Goal: Information Seeking & Learning: Check status

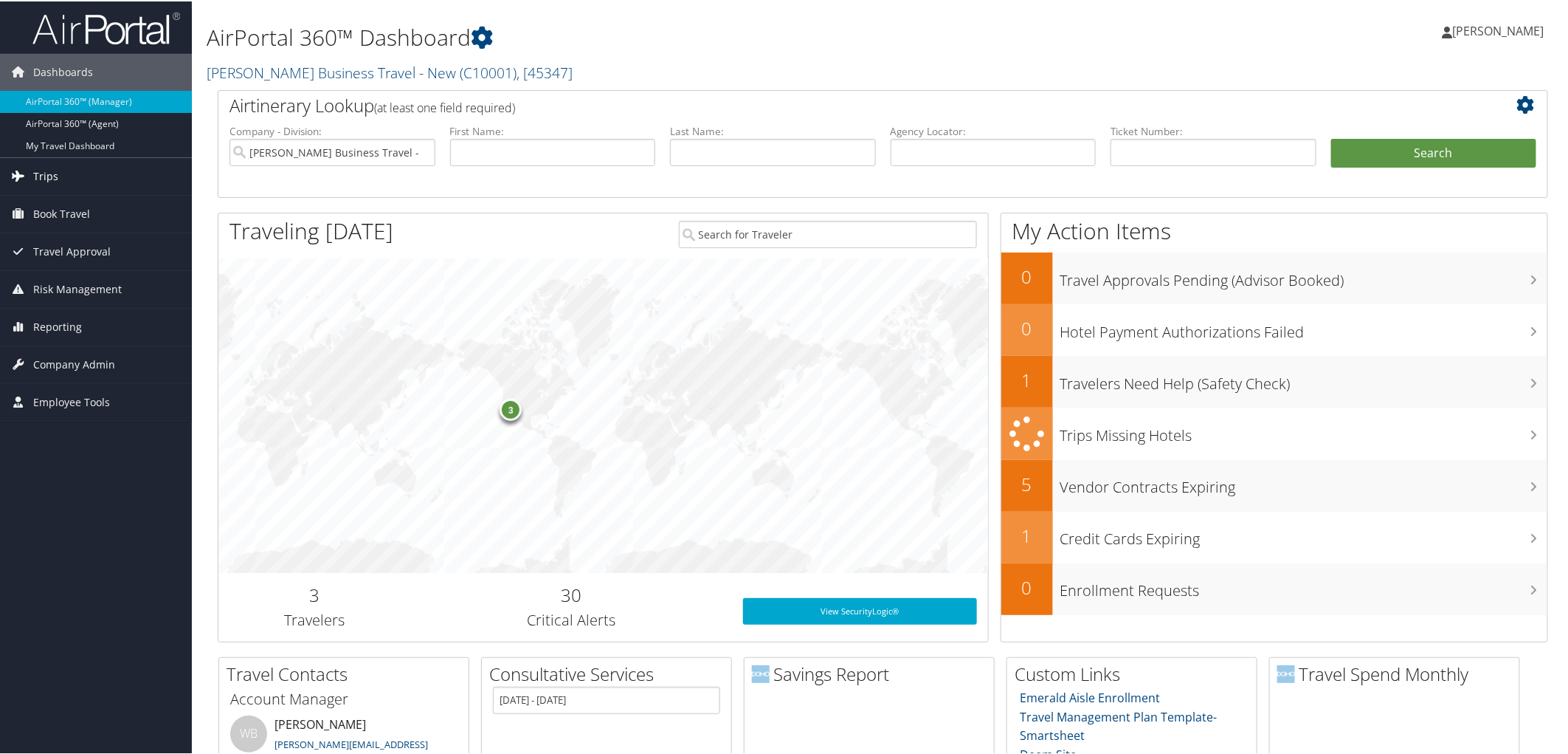
click at [91, 174] on link "Trips" at bounding box center [96, 175] width 192 height 37
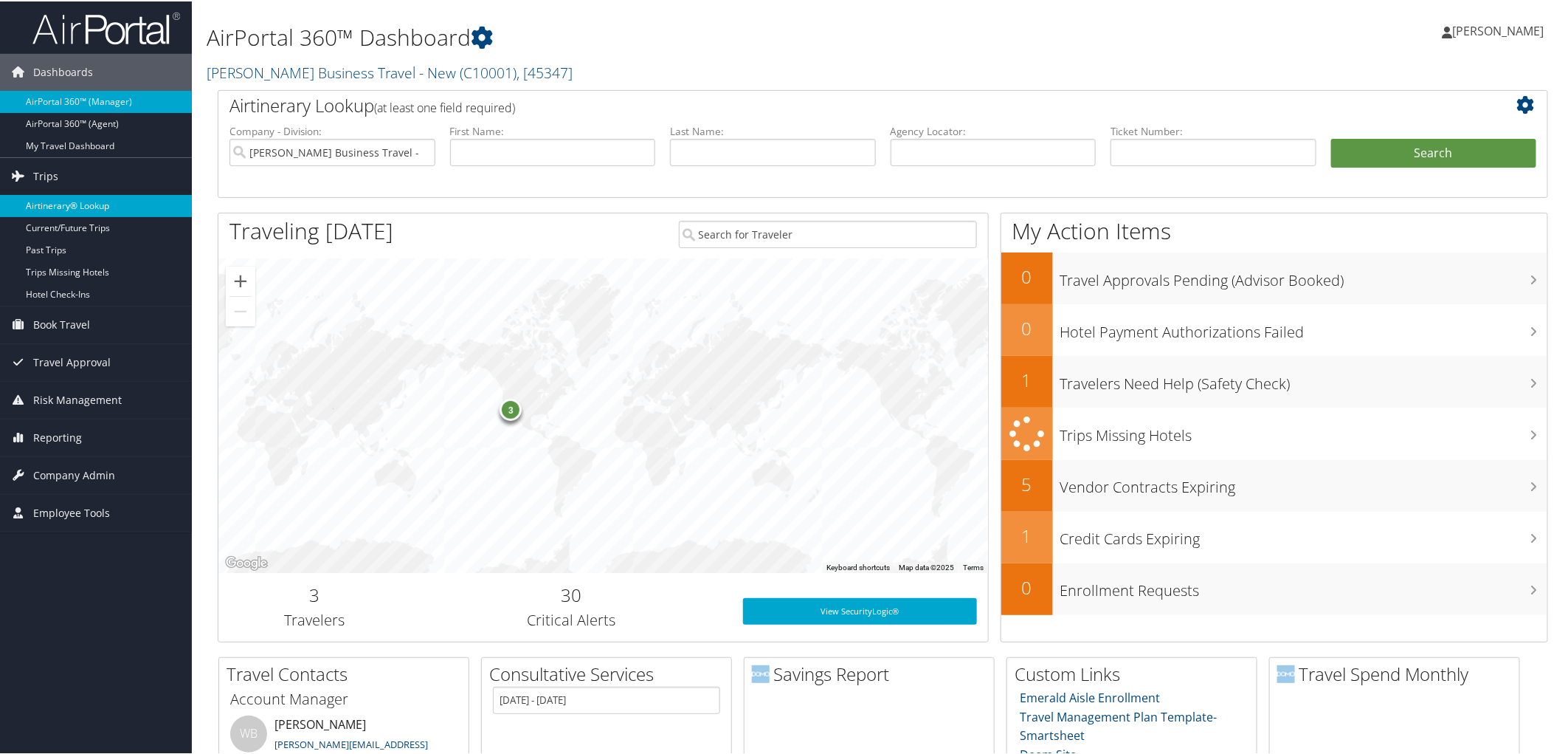
click at [97, 205] on link "Airtinerary® Lookup" at bounding box center [96, 204] width 192 height 22
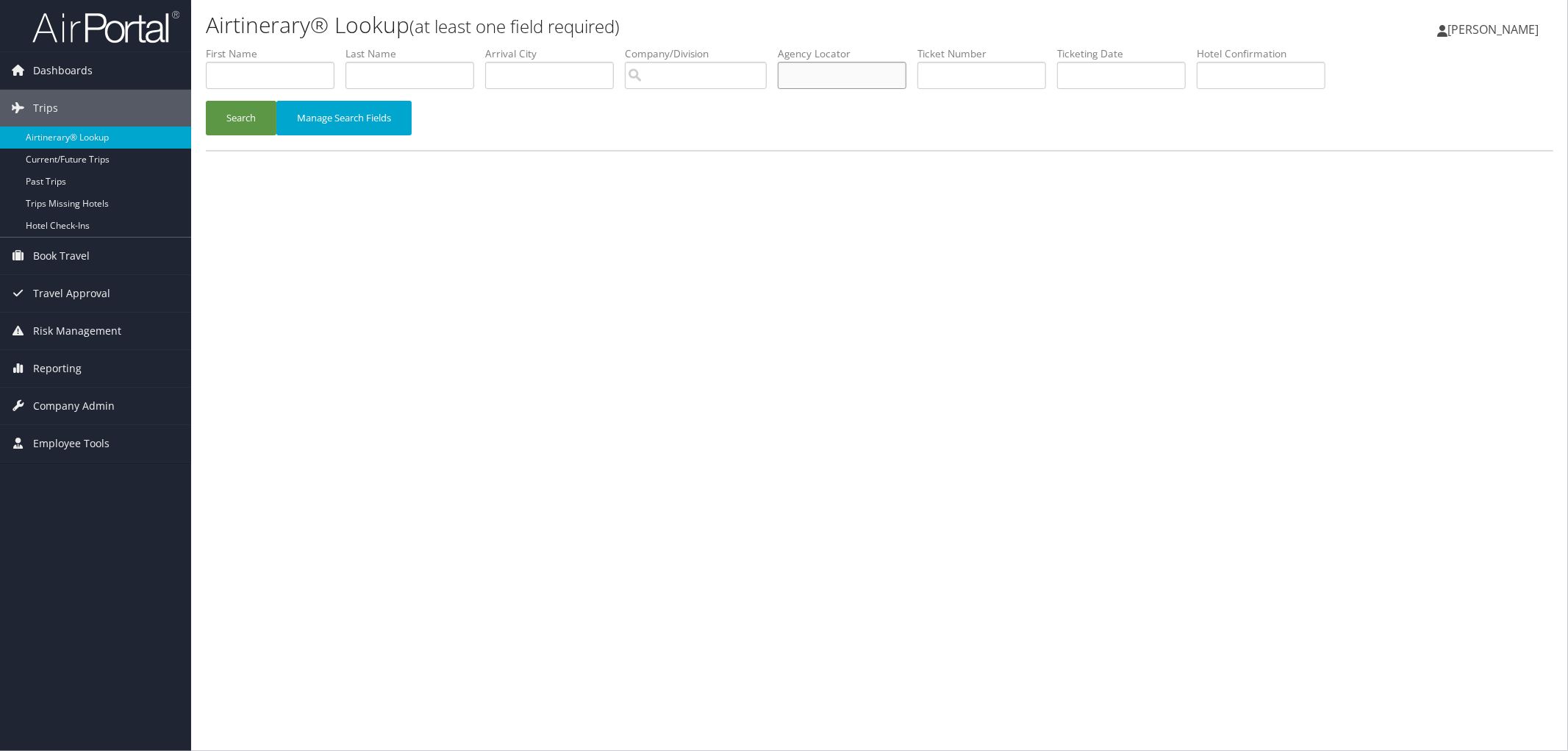
click at [862, 64] on input "text" at bounding box center [842, 76] width 129 height 27
paste input "DJ1RK9"
type input "DJ1RK9"
click at [270, 147] on div "Search Manage Search Fields" at bounding box center [879, 125] width 1369 height 49
click at [257, 126] on button "Search" at bounding box center [240, 118] width 70 height 35
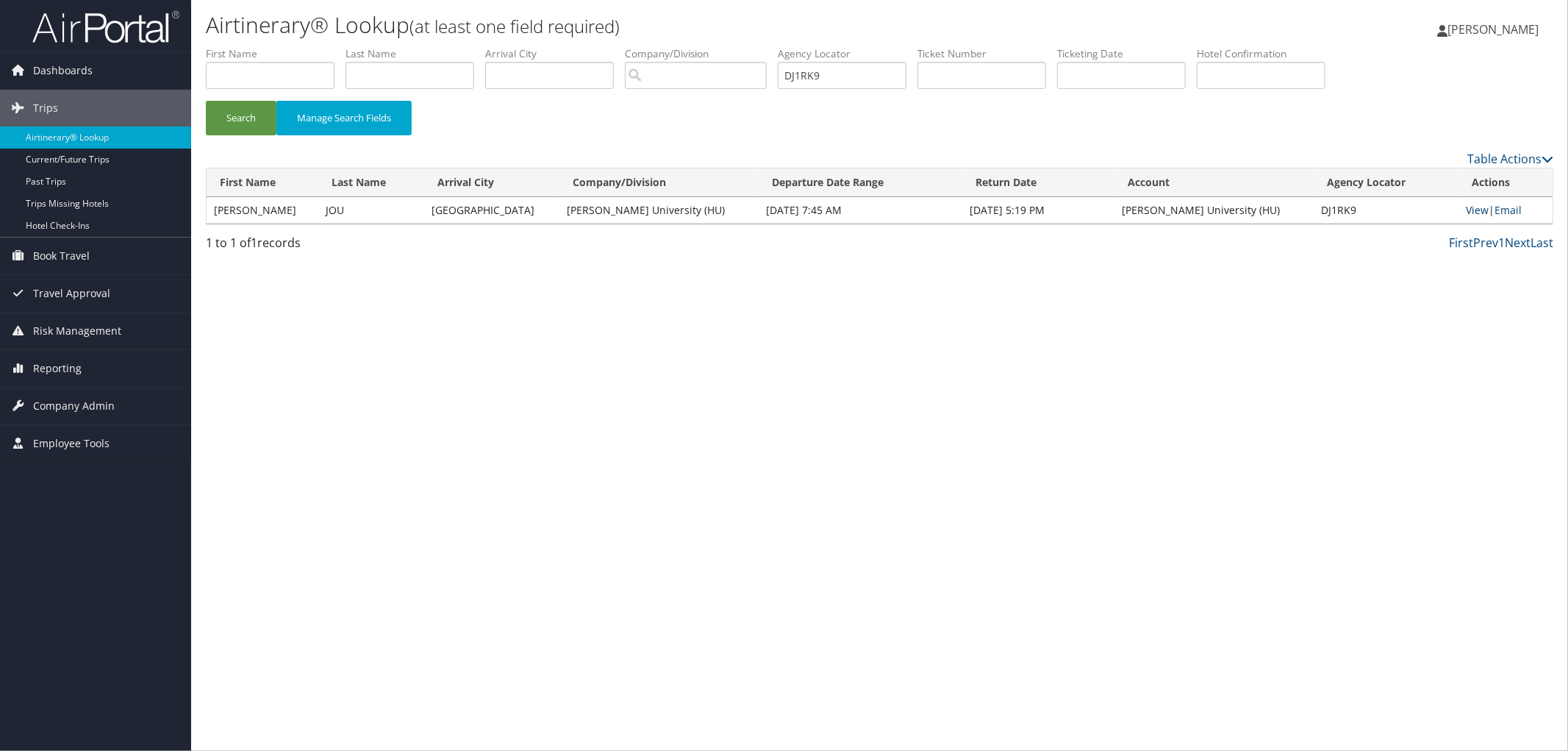
click at [1474, 215] on link "View" at bounding box center [1477, 209] width 23 height 14
drag, startPoint x: 843, startPoint y: 71, endPoint x: 788, endPoint y: 73, distance: 55.0
click at [798, 46] on ul "First Name Last Name Departure City Arrival City Company/Division Airport/City …" at bounding box center [879, 46] width 1347 height 0
paste input "DJGM2H"
type input "DJGM2H"
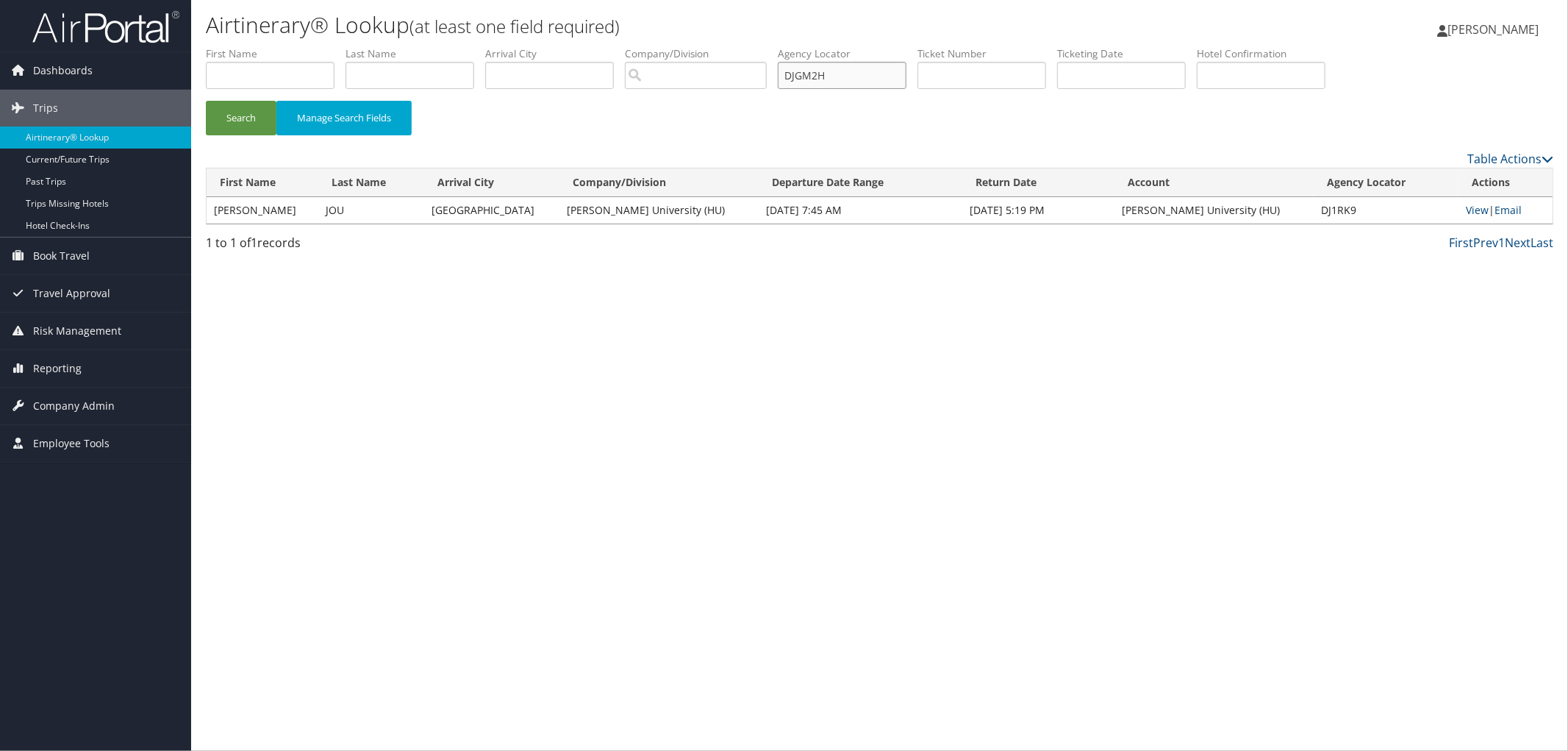
click at [206, 101] on button "Search" at bounding box center [240, 118] width 70 height 35
click at [1486, 208] on link "View" at bounding box center [1483, 209] width 23 height 14
drag, startPoint x: 878, startPoint y: 76, endPoint x: 748, endPoint y: 82, distance: 130.1
click at [762, 46] on ul "First Name Last Name Departure City Arrival City Company/Division Airport/City …" at bounding box center [879, 46] width 1347 height 0
paste input "DJG3NL"
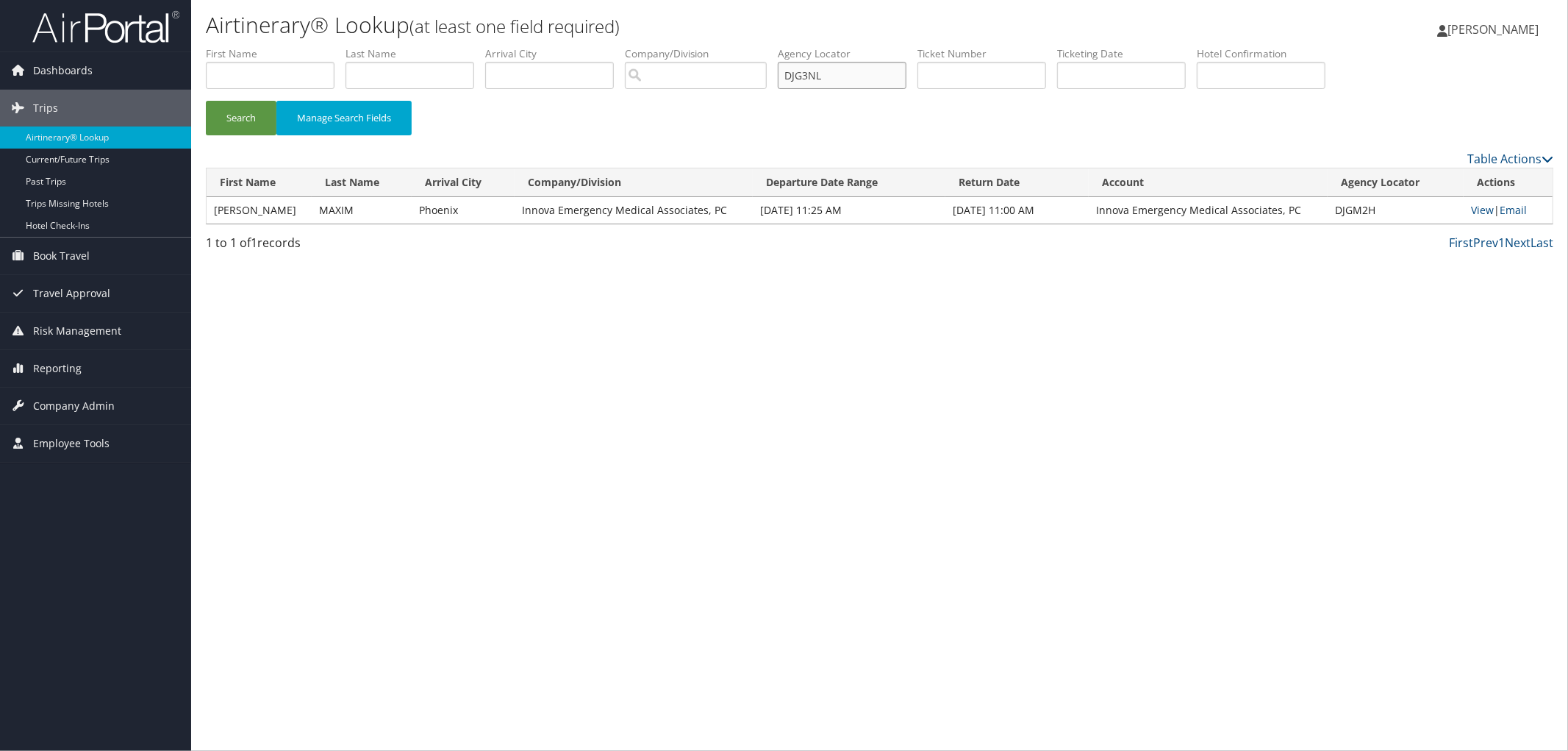
type input "DJG3NL"
click at [206, 101] on button "Search" at bounding box center [240, 118] width 70 height 35
click at [1489, 206] on link "View" at bounding box center [1483, 209] width 23 height 14
click at [304, 78] on input "text" at bounding box center [270, 76] width 129 height 27
type input "Peter"
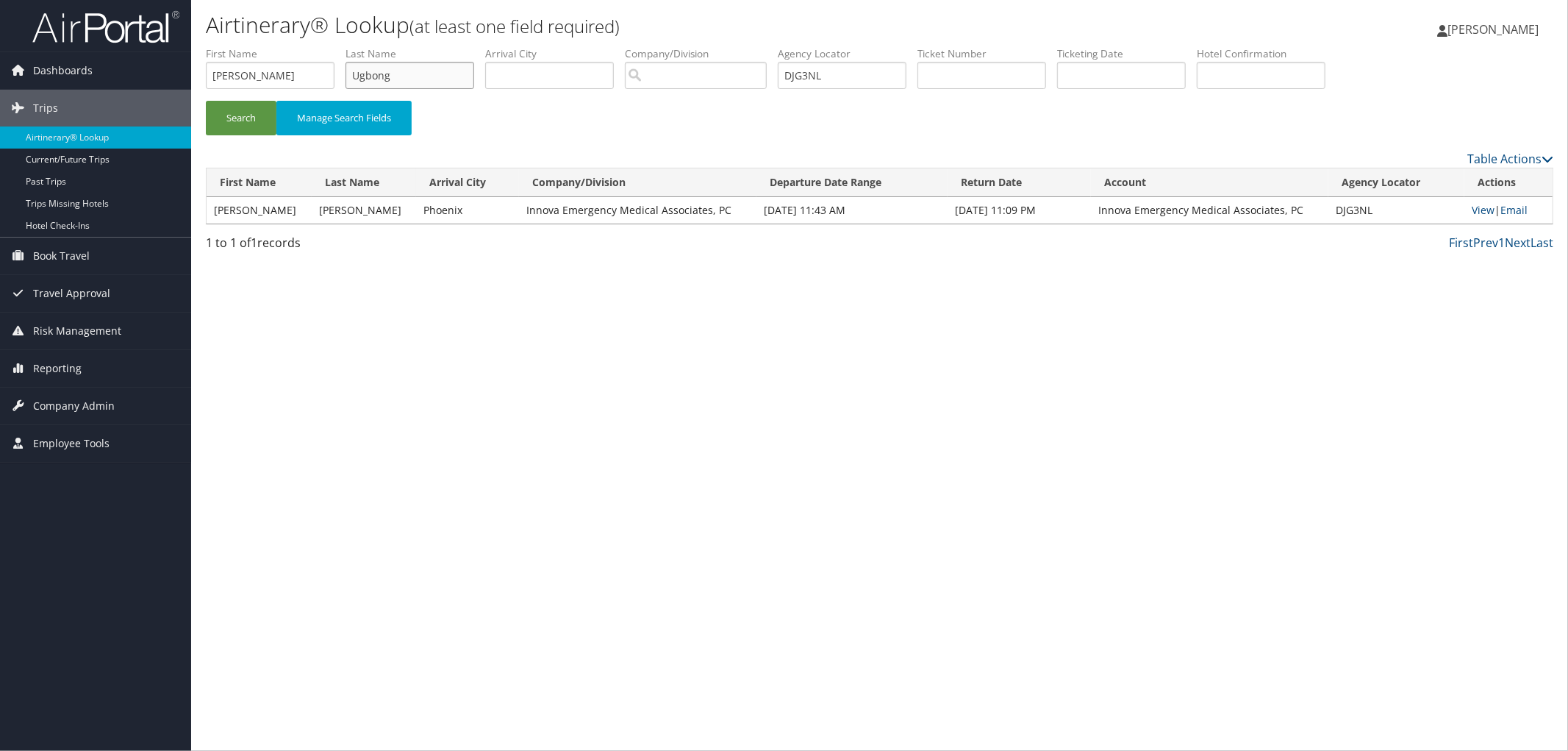
type input "Ugbong"
drag, startPoint x: 916, startPoint y: 76, endPoint x: 629, endPoint y: 77, distance: 287.0
click at [636, 46] on ul "First Name Peter Last Name Ugbong Departure City Arrival City Company/Division …" at bounding box center [879, 46] width 1347 height 0
click at [206, 101] on button "Search" at bounding box center [240, 118] width 70 height 35
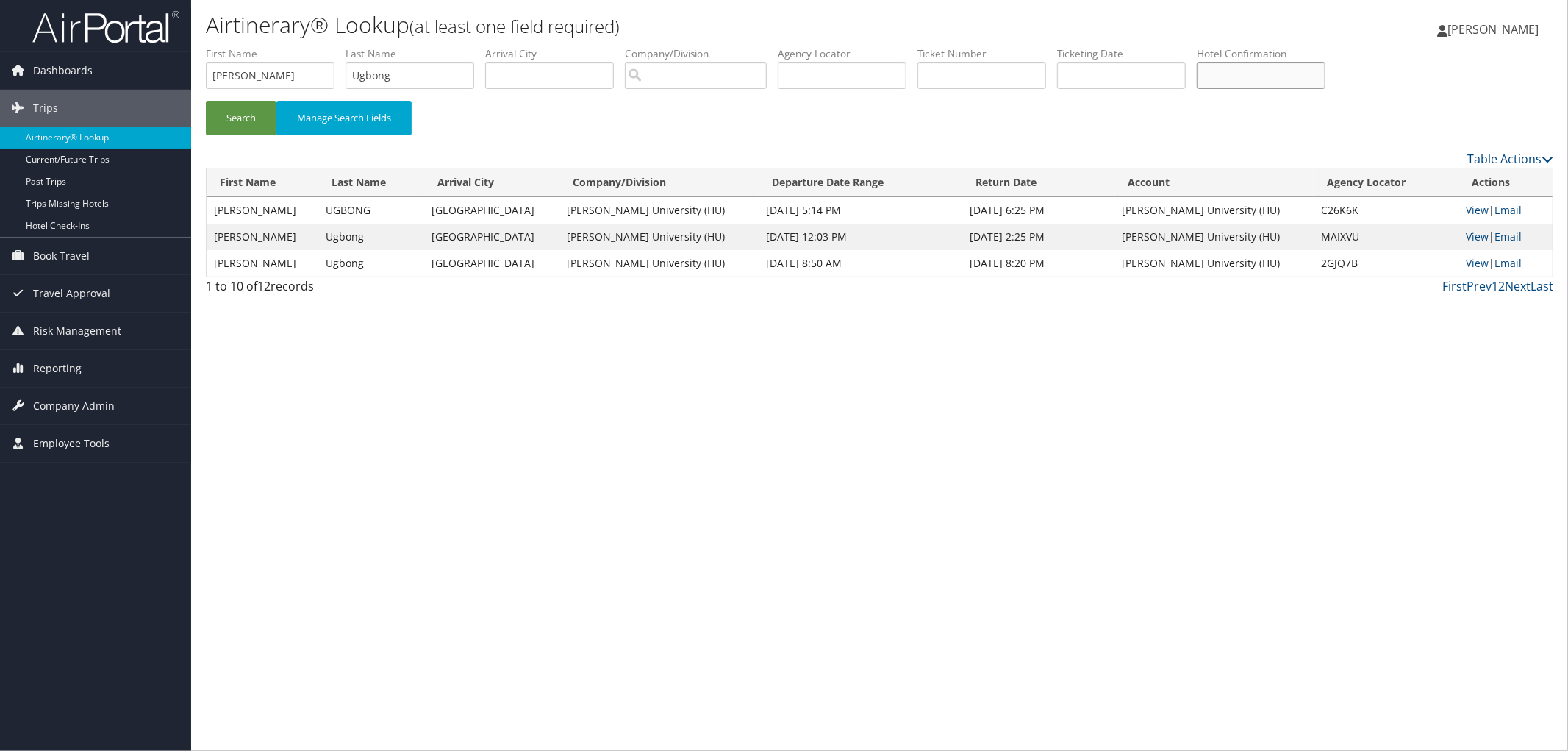
click at [1273, 76] on input "text" at bounding box center [1261, 76] width 129 height 27
paste input "80451033"
type input "80451033"
drag, startPoint x: 385, startPoint y: 78, endPoint x: 284, endPoint y: 78, distance: 101.0
click at [284, 46] on ul "First Name Peter Last Name Ugbong Departure City Arrival City Company/Division …" at bounding box center [879, 46] width 1347 height 0
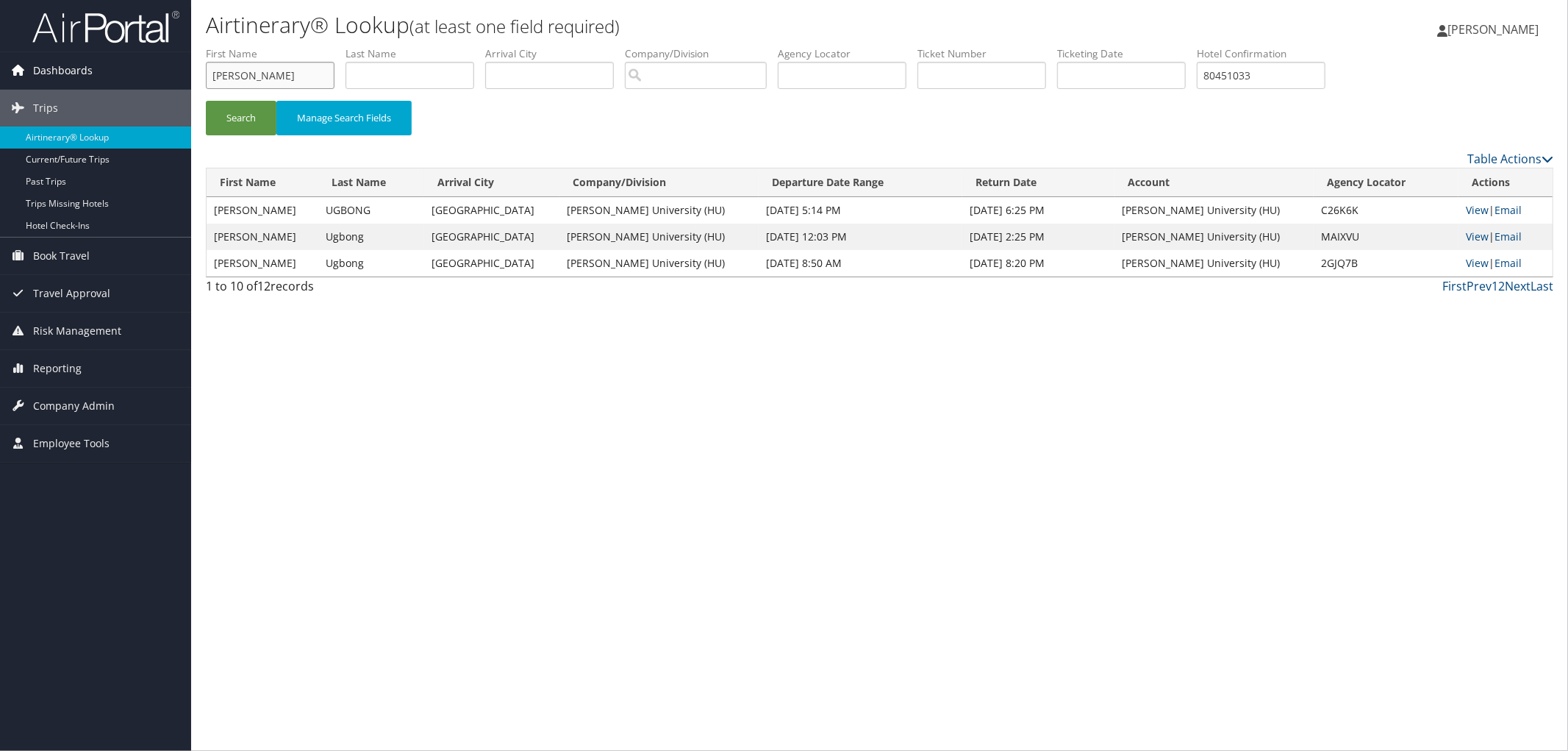
drag, startPoint x: 295, startPoint y: 64, endPoint x: 173, endPoint y: 78, distance: 122.8
click at [173, 78] on div "Dashboards AirPortal 360™ (Manager) AirPortal 360™ (Agent) My Travel Dashboard …" at bounding box center [784, 375] width 1568 height 751
click at [245, 111] on button "Search" at bounding box center [240, 118] width 70 height 35
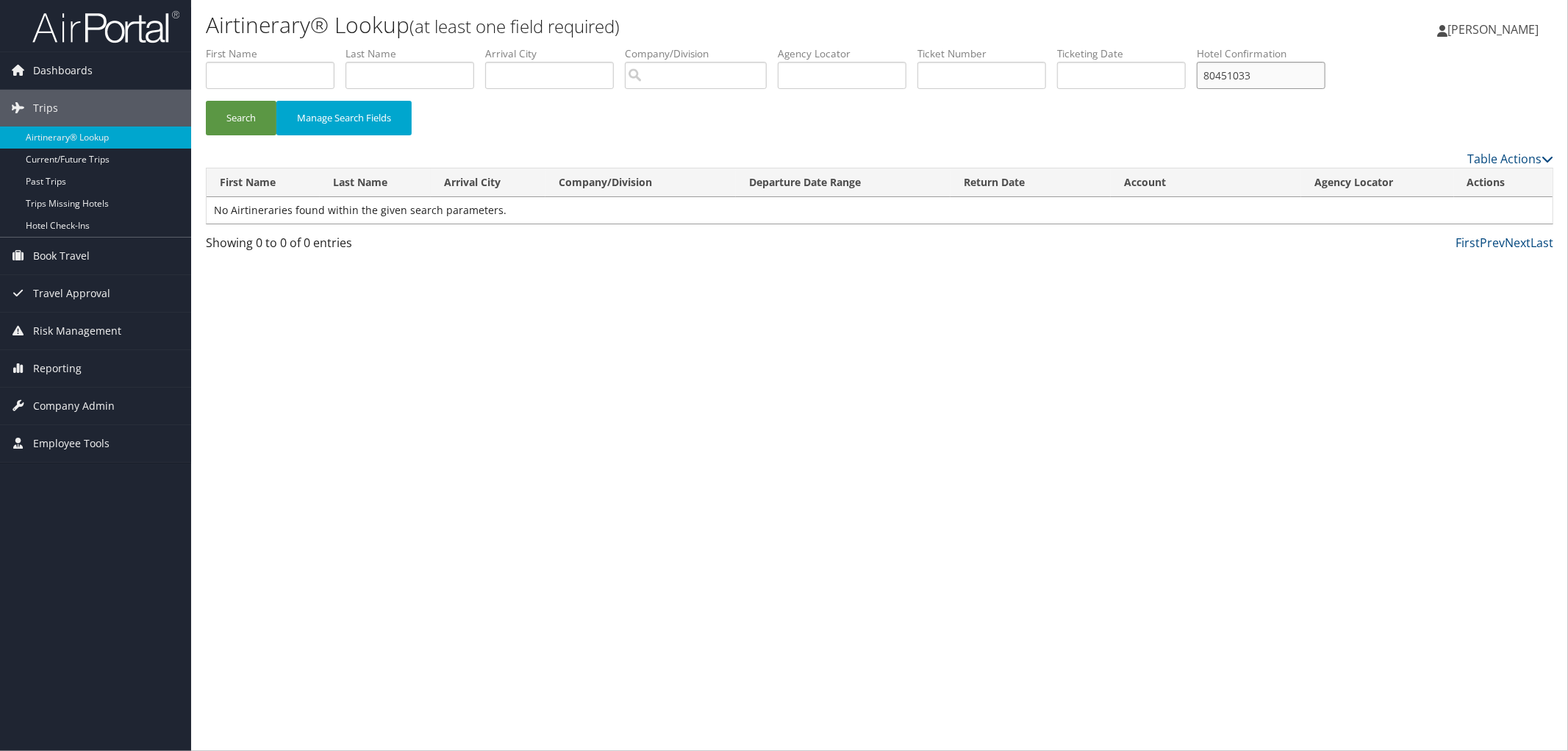
drag, startPoint x: 1327, startPoint y: 74, endPoint x: 1141, endPoint y: 85, distance: 186.3
click at [1141, 46] on ul "First Name Last Name Departure City Arrival City Company/Division Airport/City …" at bounding box center [879, 46] width 1347 height 0
click at [906, 69] on input "text" at bounding box center [842, 76] width 129 height 27
paste input "DDRGDD"
type input "DDRGDD"
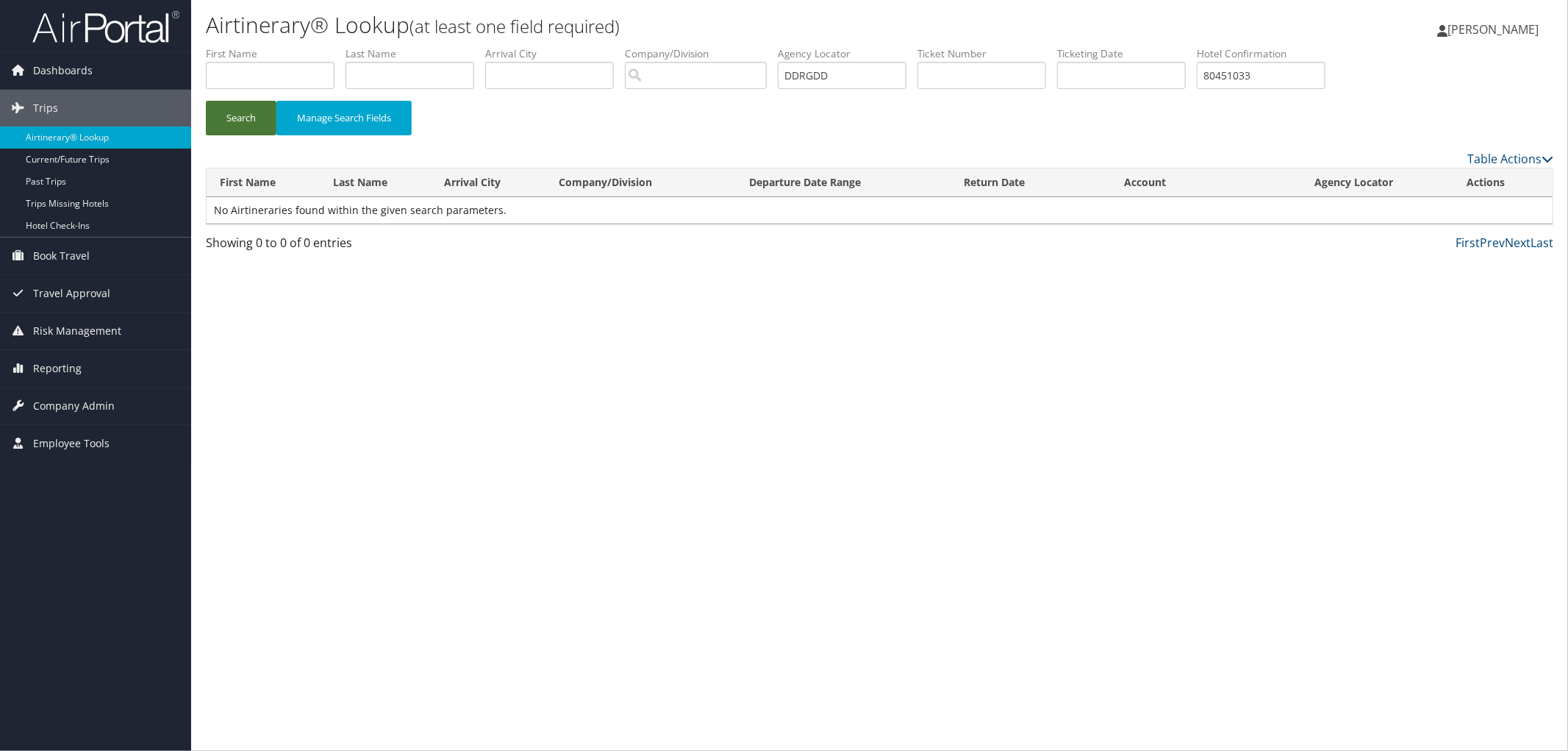
click at [252, 114] on button "Search" at bounding box center [240, 118] width 70 height 35
drag, startPoint x: 1362, startPoint y: 74, endPoint x: 1057, endPoint y: 74, distance: 305.0
click at [1057, 46] on ul "First Name Last Name Departure City Arrival City Company/Division Airport/City …" at bounding box center [879, 46] width 1347 height 0
click at [231, 121] on button "Search" at bounding box center [240, 118] width 70 height 35
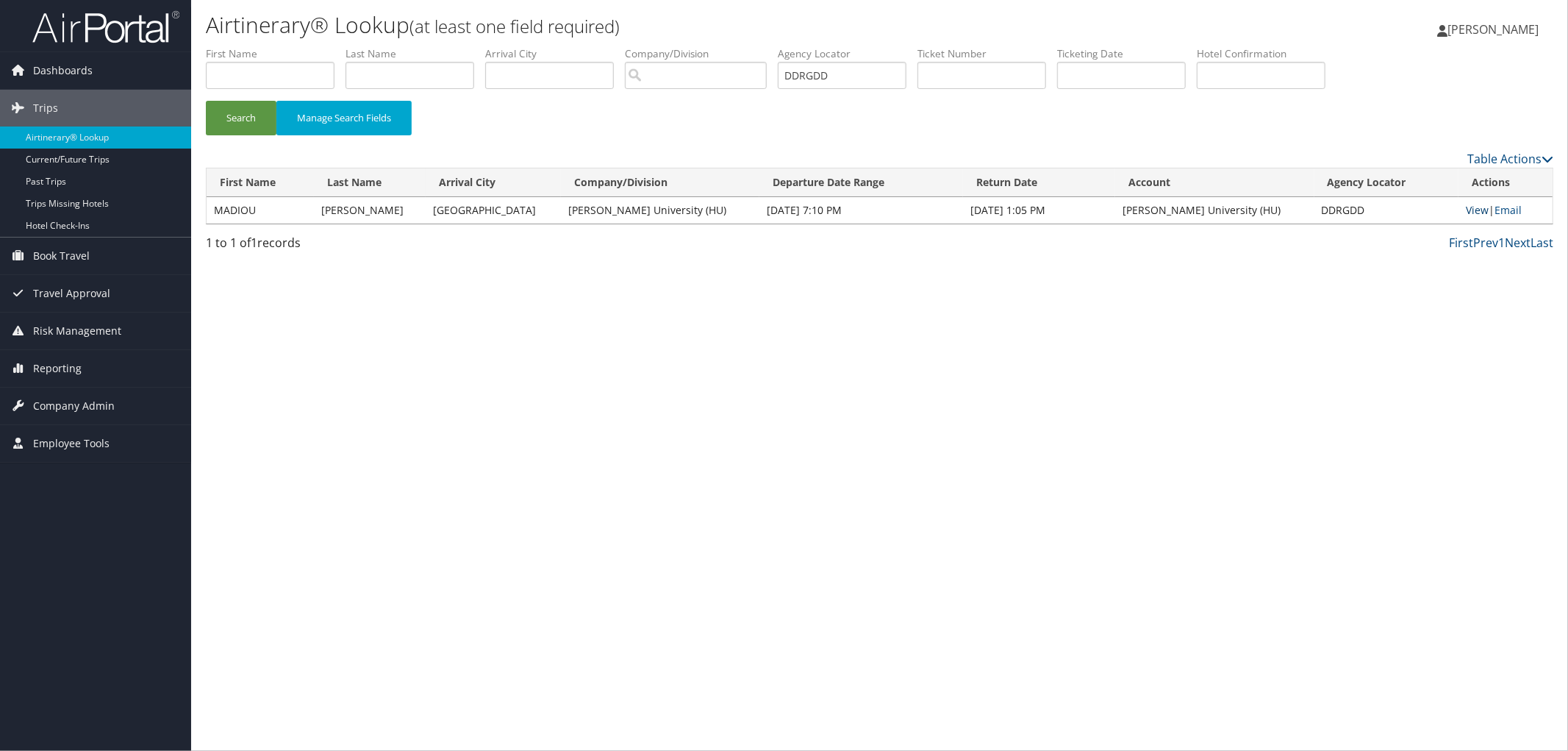
click at [1475, 209] on link "View" at bounding box center [1477, 209] width 23 height 14
drag, startPoint x: 253, startPoint y: 211, endPoint x: 217, endPoint y: 211, distance: 36.0
click at [217, 211] on td "MADIOU" at bounding box center [260, 210] width 107 height 26
copy td "MADIOU"
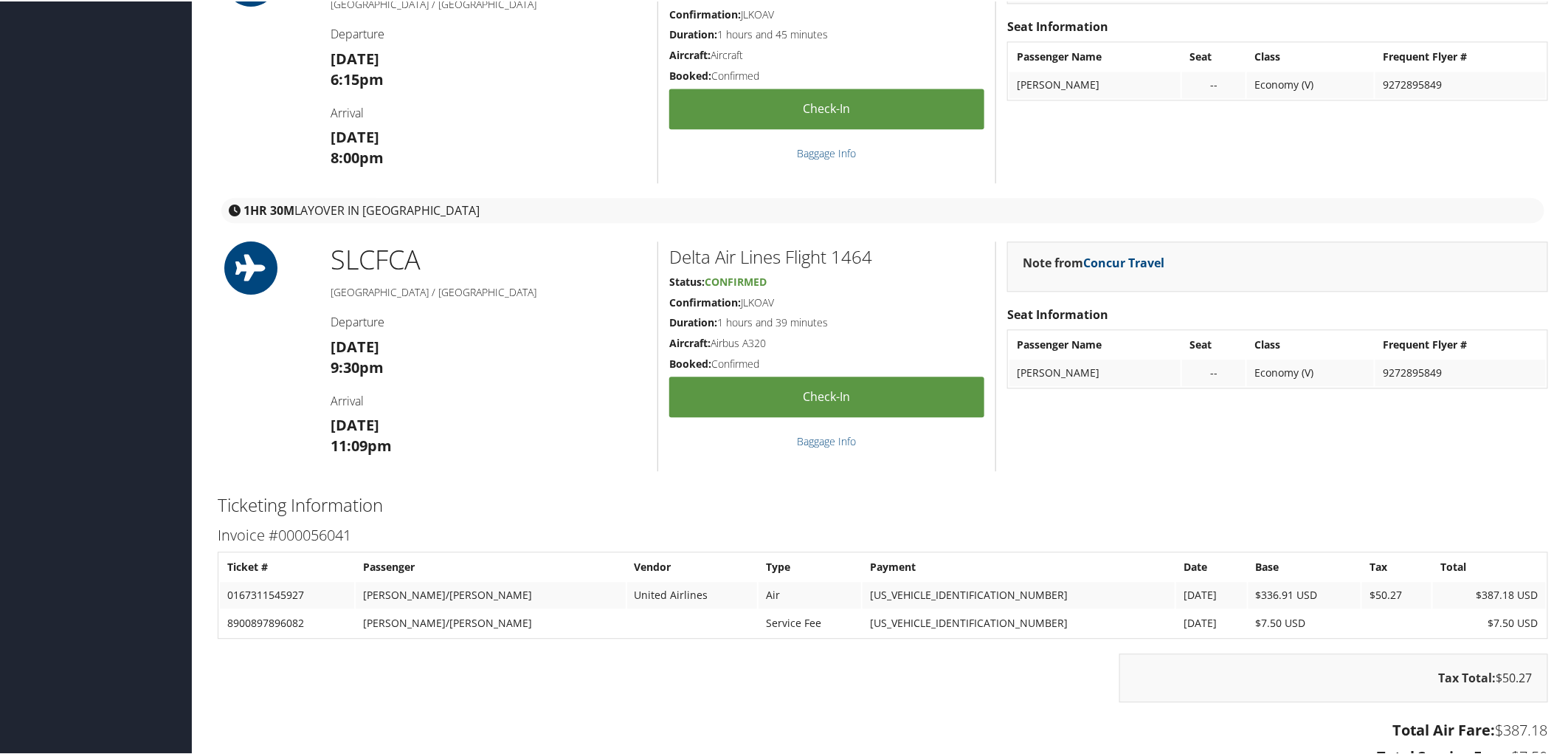
scroll to position [1804, 0]
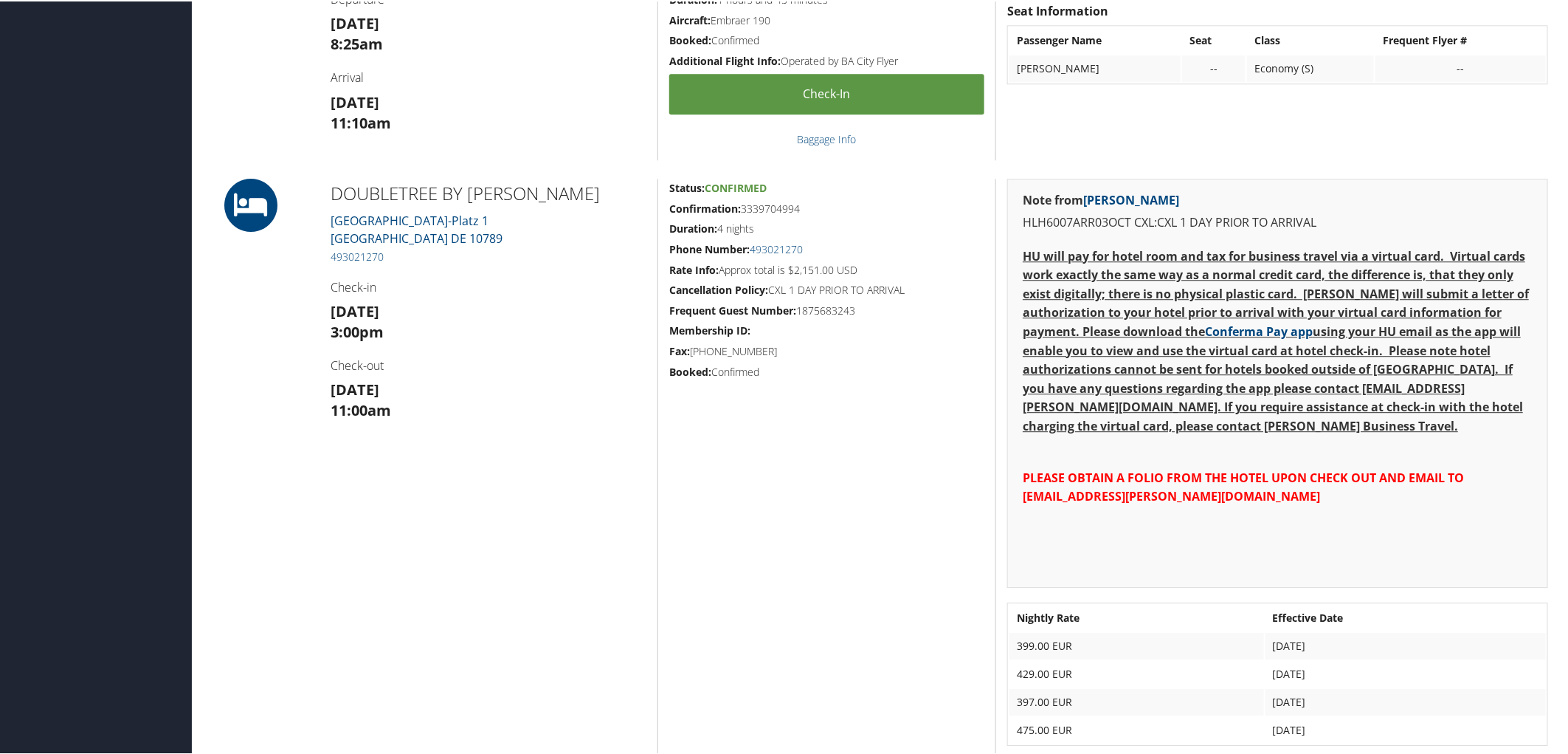
scroll to position [1886, 0]
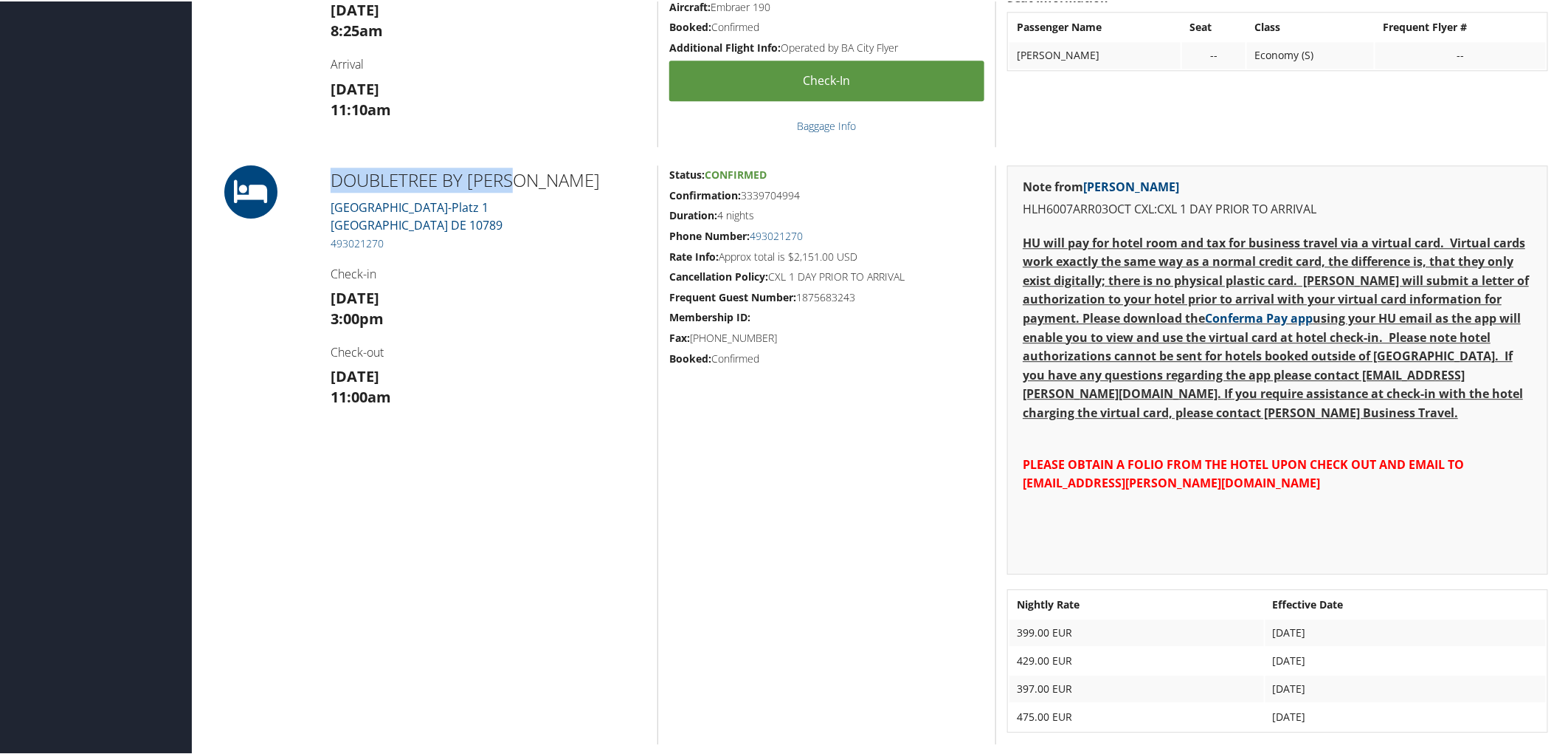
drag, startPoint x: 320, startPoint y: 179, endPoint x: 514, endPoint y: 178, distance: 194.0
click at [514, 178] on div "DOUBLETREE BY HILTO Los-Angeles-Platz 1 BERLIN DE 10789 493021270 Check-in Fri …" at bounding box center [488, 453] width 338 height 579
copy h2 "DOUBLETREE BY HILTO"
click at [417, 210] on link "Los-Angeles-Platz 1 BERLIN DE 10789" at bounding box center [417, 215] width 172 height 34
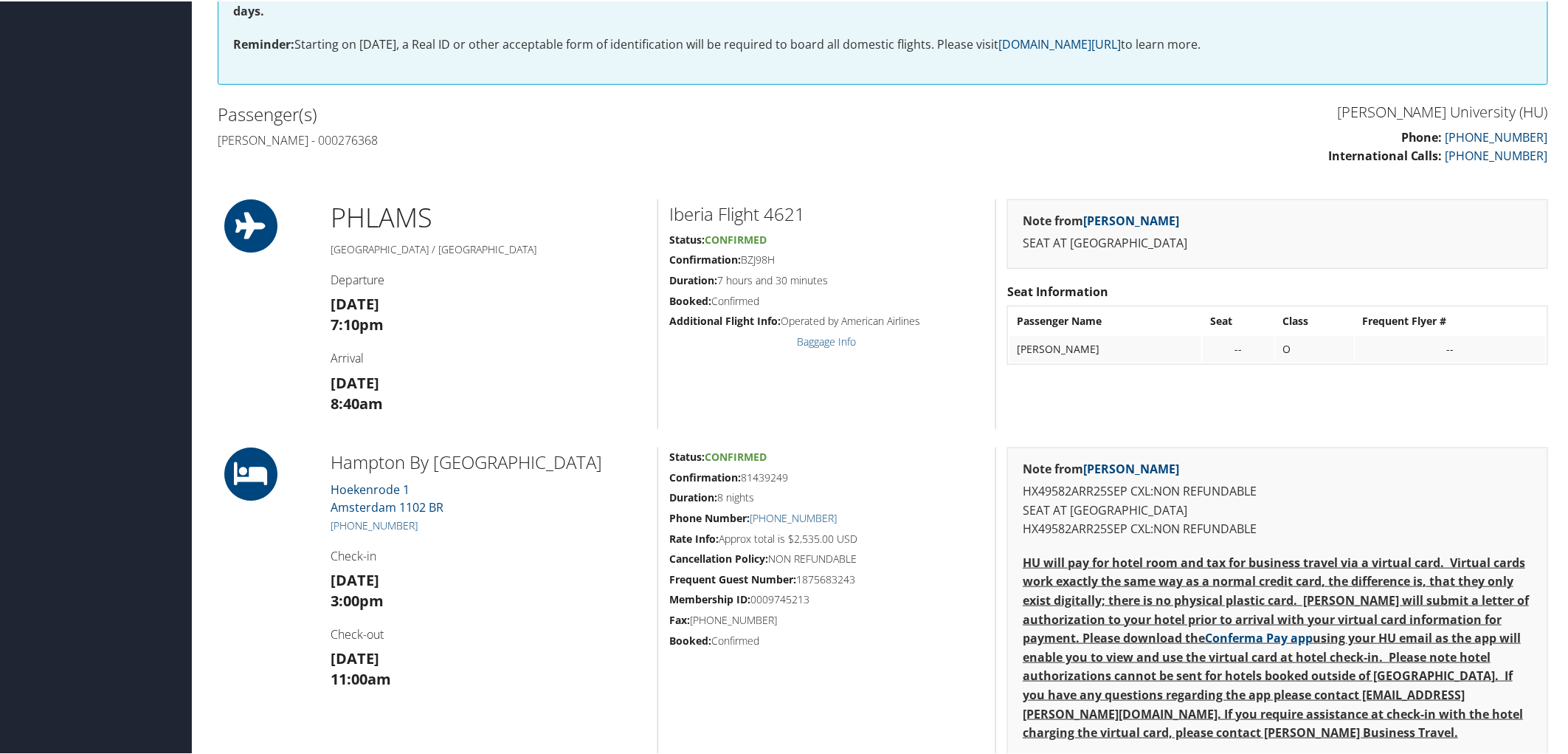
scroll to position [82, 0]
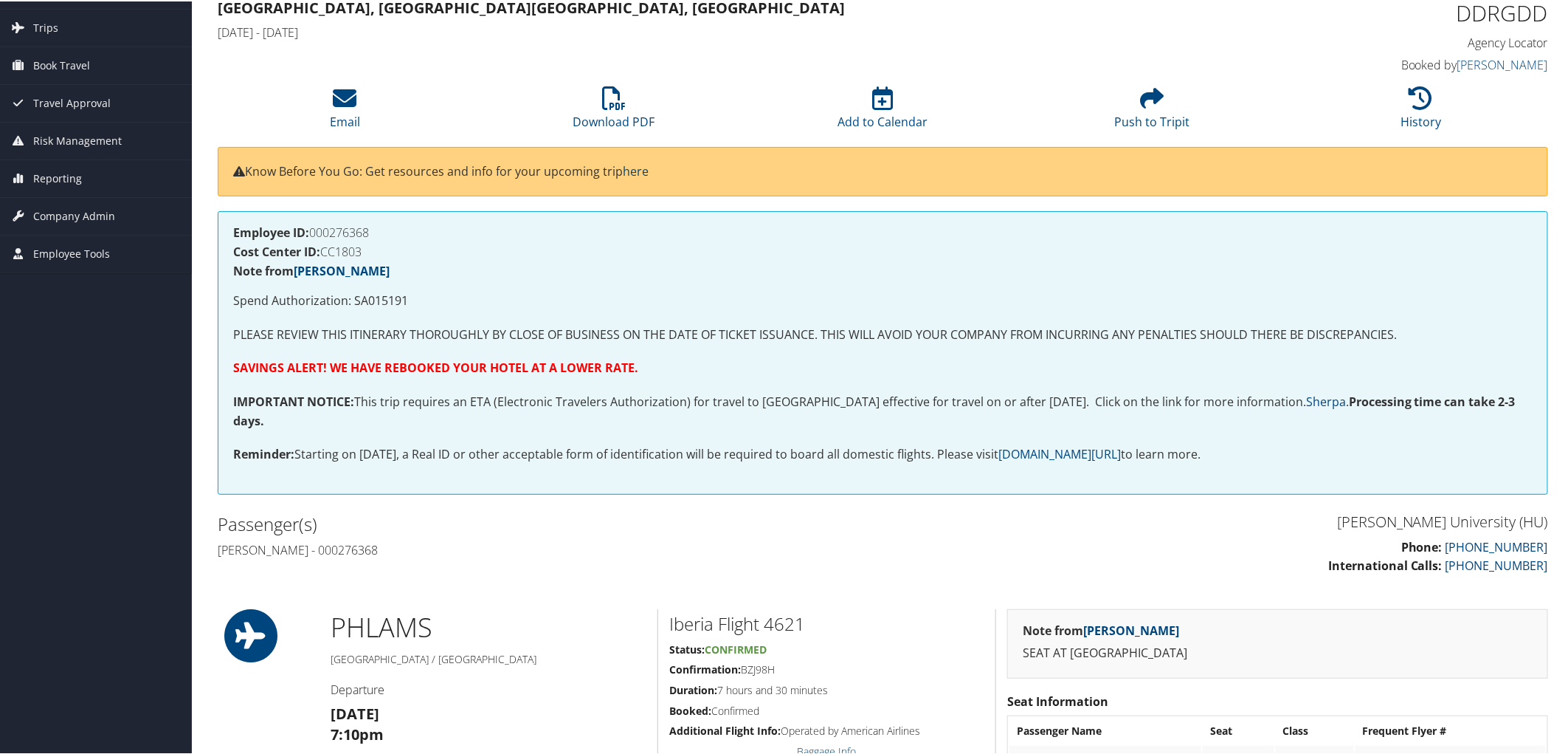
click at [372, 220] on div "Employee ID: 000276368 Cost Center ID: CC1803 Note from Hemant Sharma Spend Aut…" at bounding box center [883, 351] width 1330 height 283
drag, startPoint x: 379, startPoint y: 229, endPoint x: 313, endPoint y: 227, distance: 66.0
click at [313, 227] on h4 "Employee ID: 000276368" at bounding box center [883, 232] width 1299 height 12
copy h4 "000276368"
drag, startPoint x: 411, startPoint y: 299, endPoint x: 352, endPoint y: 304, distance: 59.2
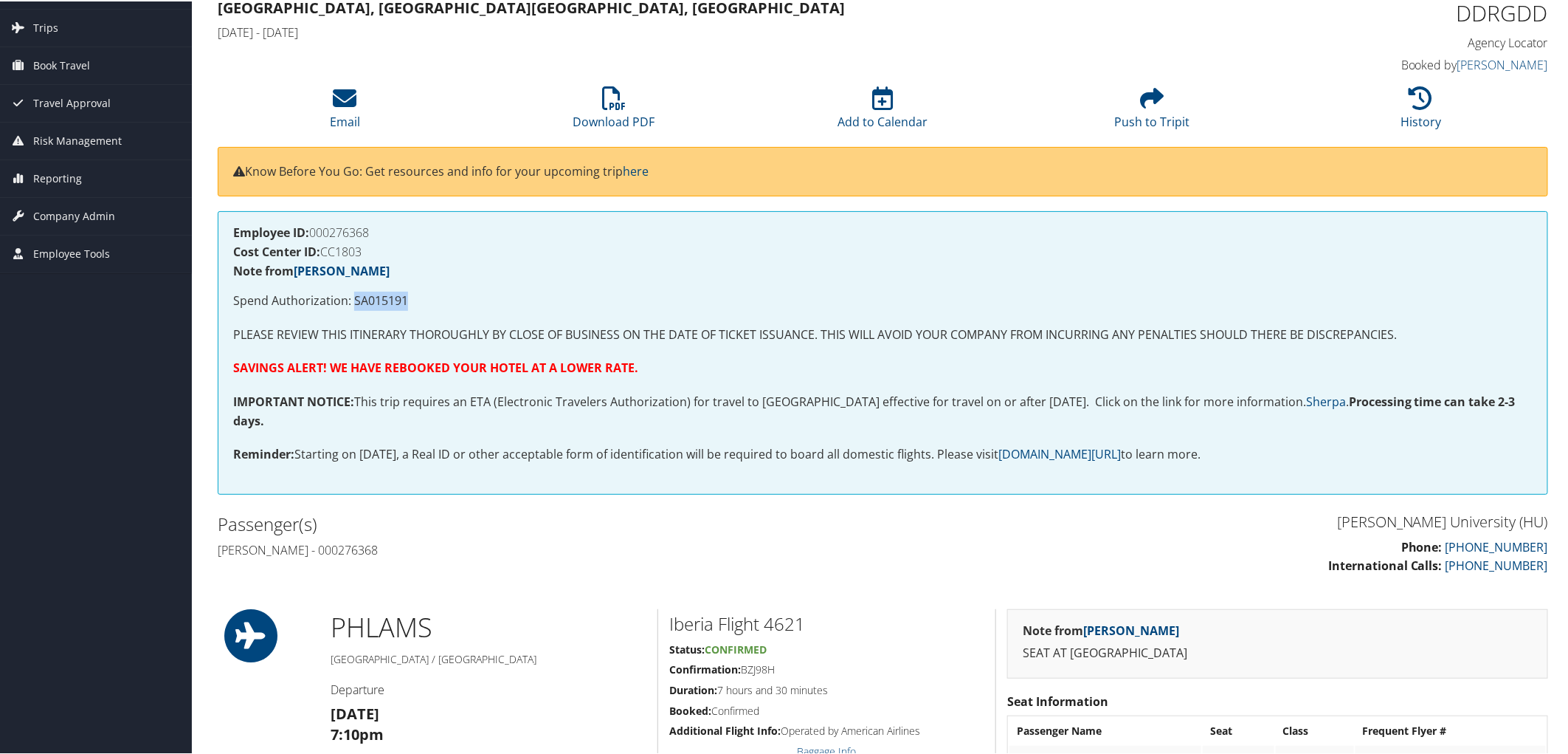
click at [352, 304] on p "Spend Authorization: SA015191" at bounding box center [883, 299] width 1299 height 19
copy p "SA015191"
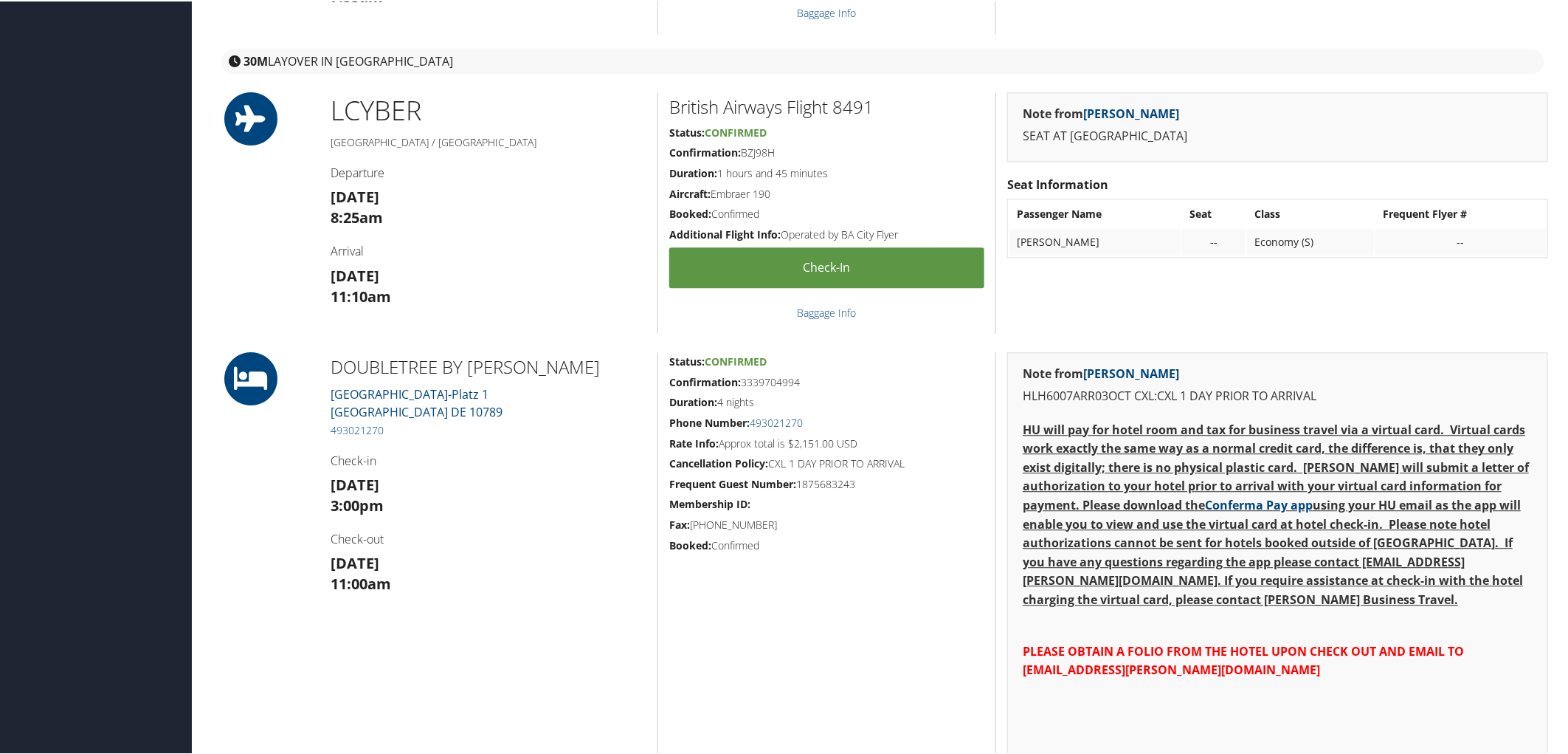
scroll to position [1804, 0]
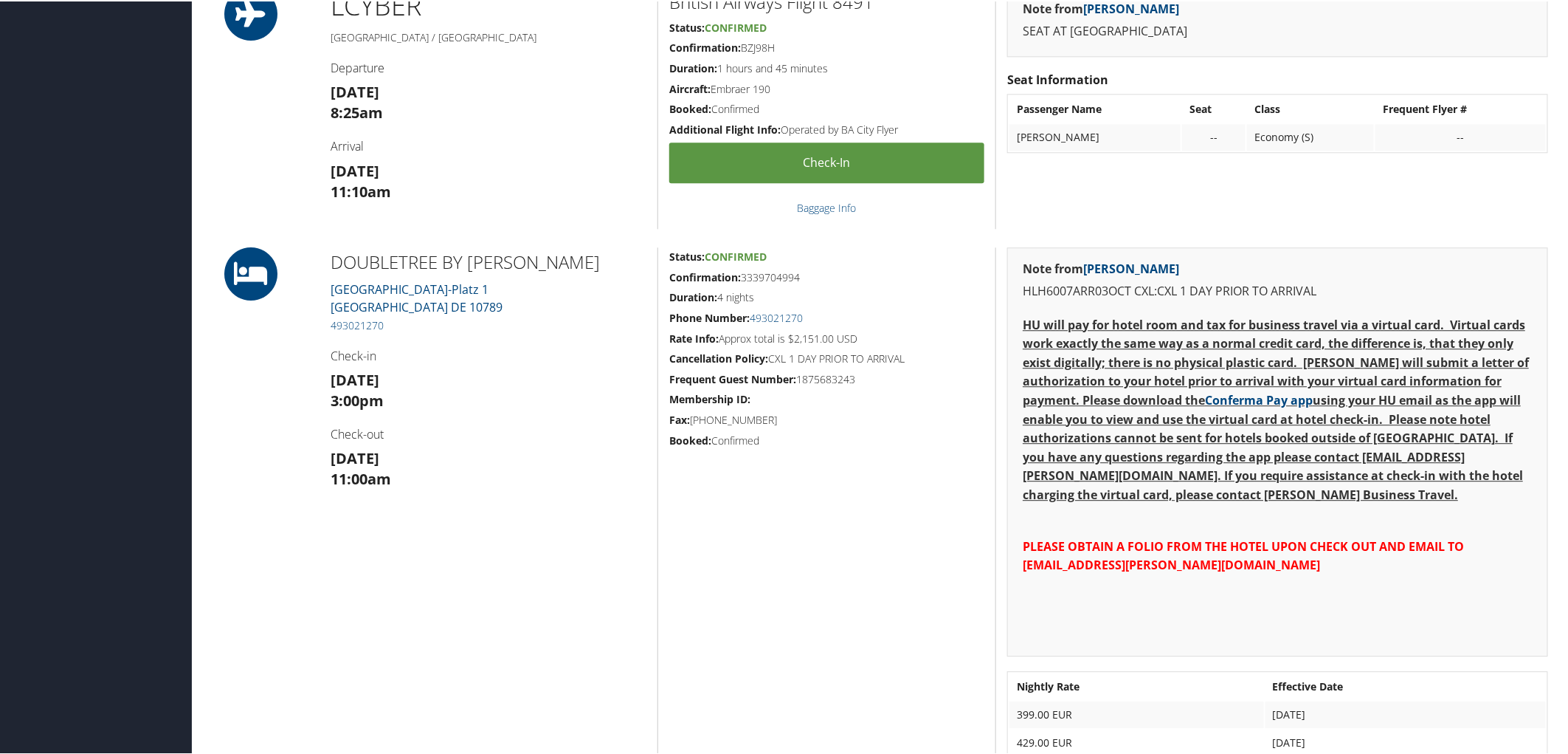
drag, startPoint x: 814, startPoint y: 278, endPoint x: 738, endPoint y: 276, distance: 76.0
click at [738, 276] on h5 "Confirmation: 3339704994" at bounding box center [827, 276] width 315 height 14
click at [807, 269] on h5 "Confirmation: 3339704994" at bounding box center [827, 276] width 315 height 14
click at [799, 271] on h5 "Confirmation: 3339704994" at bounding box center [827, 276] width 315 height 14
drag, startPoint x: 807, startPoint y: 271, endPoint x: 742, endPoint y: 275, distance: 65.1
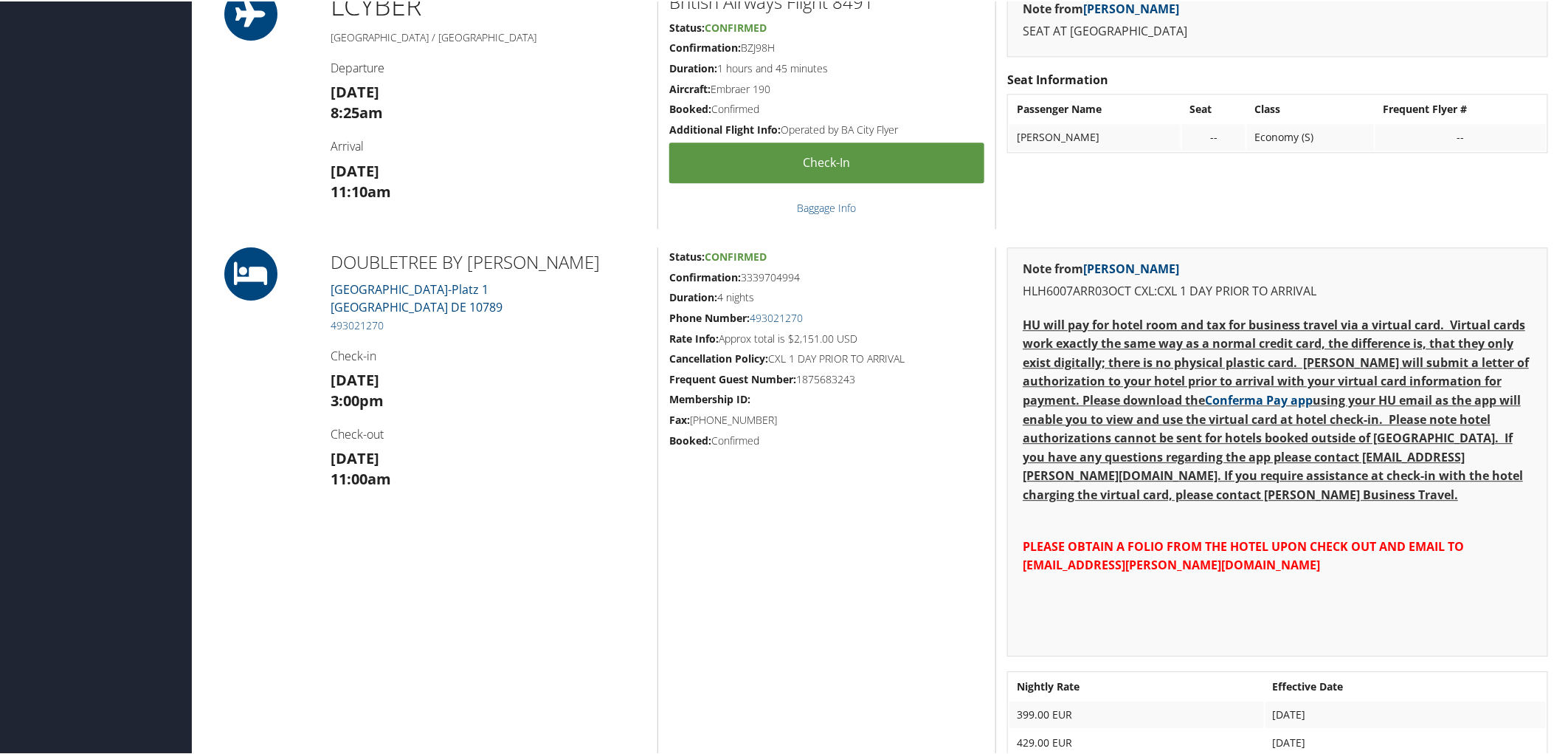
click at [742, 275] on h5 "Confirmation: 3339704994" at bounding box center [827, 276] width 315 height 14
copy h5 "3339704994"
